Goal: Find specific page/section: Find specific page/section

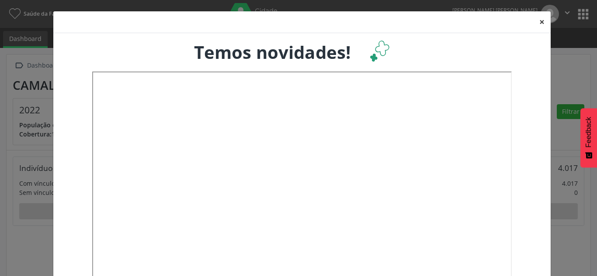
click at [538, 22] on button "×" at bounding box center [541, 21] width 17 height 21
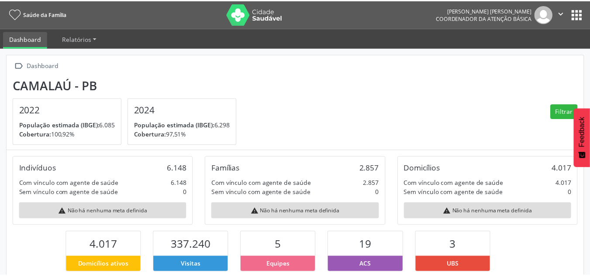
scroll to position [436581, 436534]
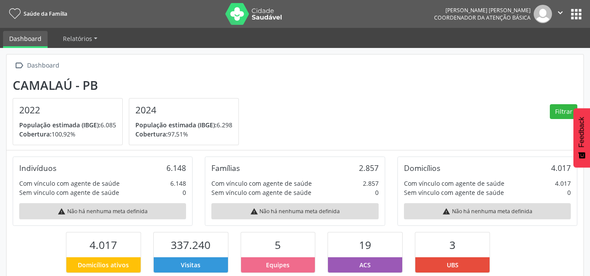
click at [574, 12] on button "apps" at bounding box center [576, 14] width 15 height 15
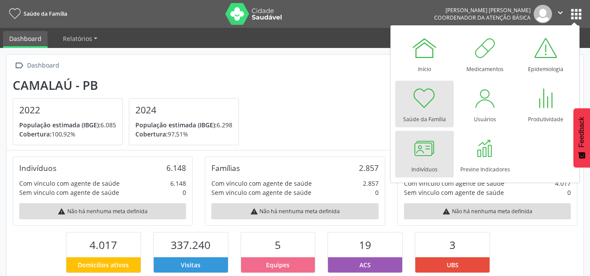
click at [414, 155] on div at bounding box center [424, 148] width 26 height 26
